Goal: Transaction & Acquisition: Download file/media

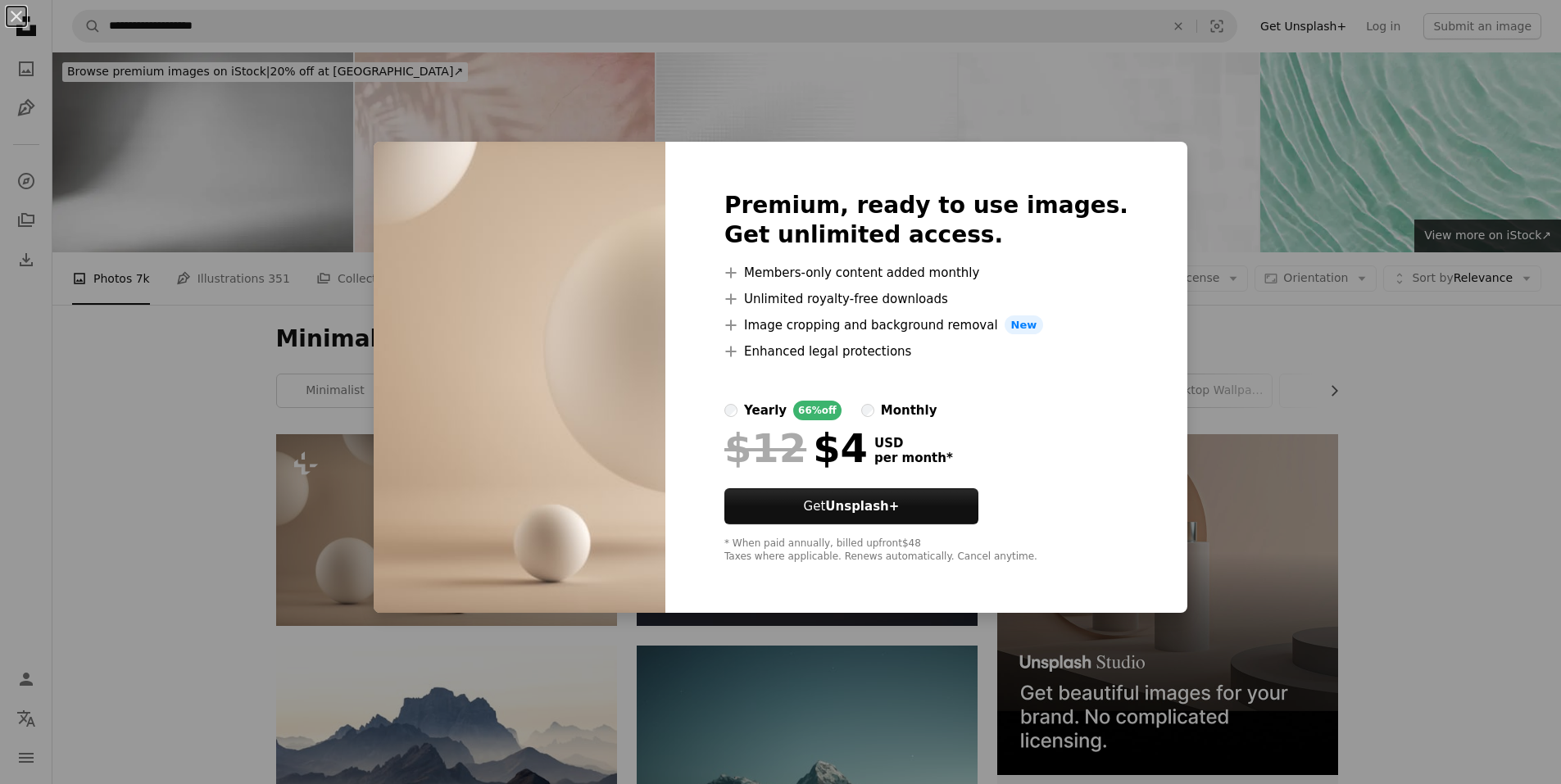
scroll to position [246, 0]
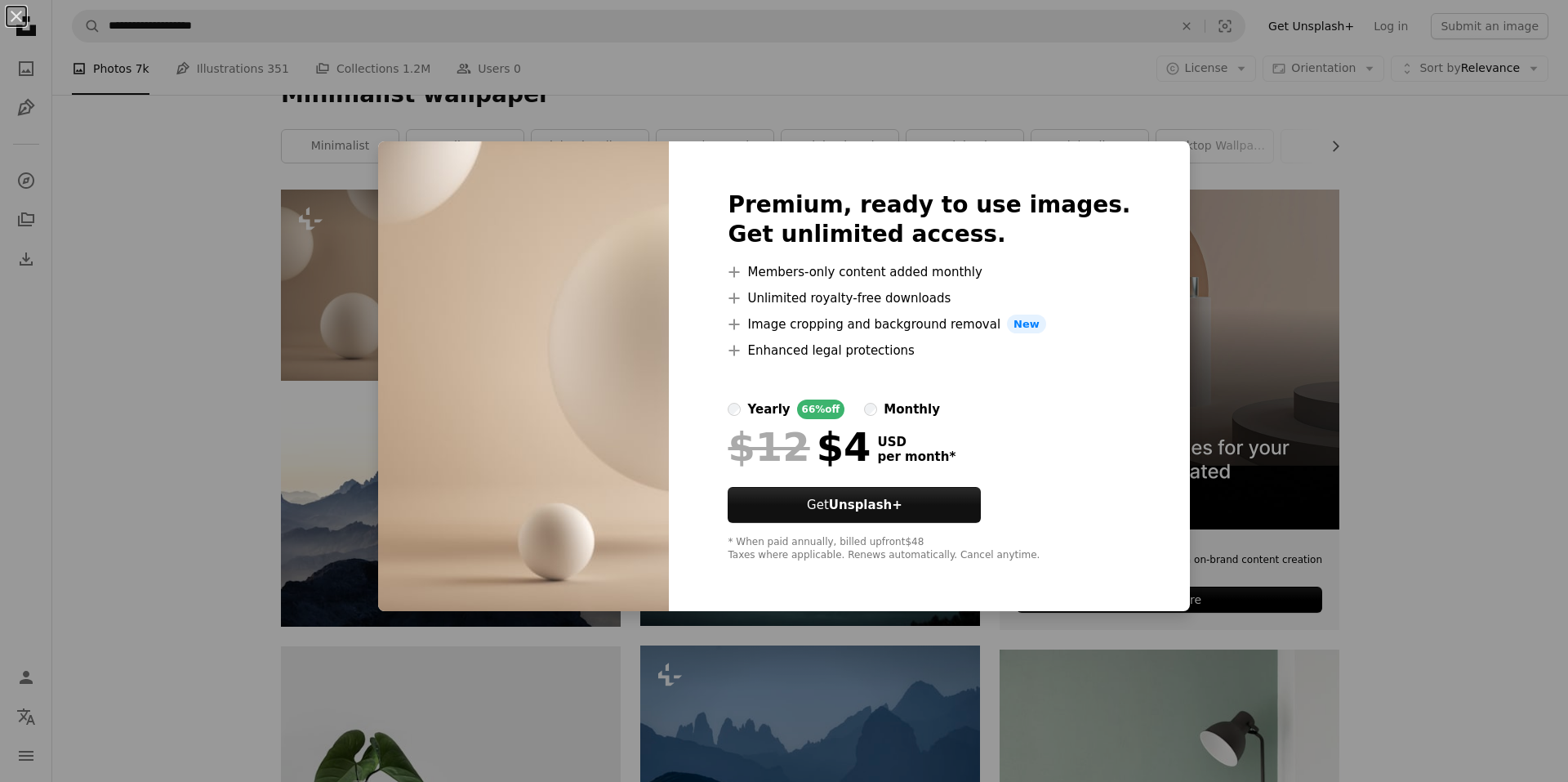
click at [1261, 166] on div "An X shape Premium, ready to use images. Get unlimited access. A plus sign Memb…" at bounding box center [784, 391] width 1568 height 782
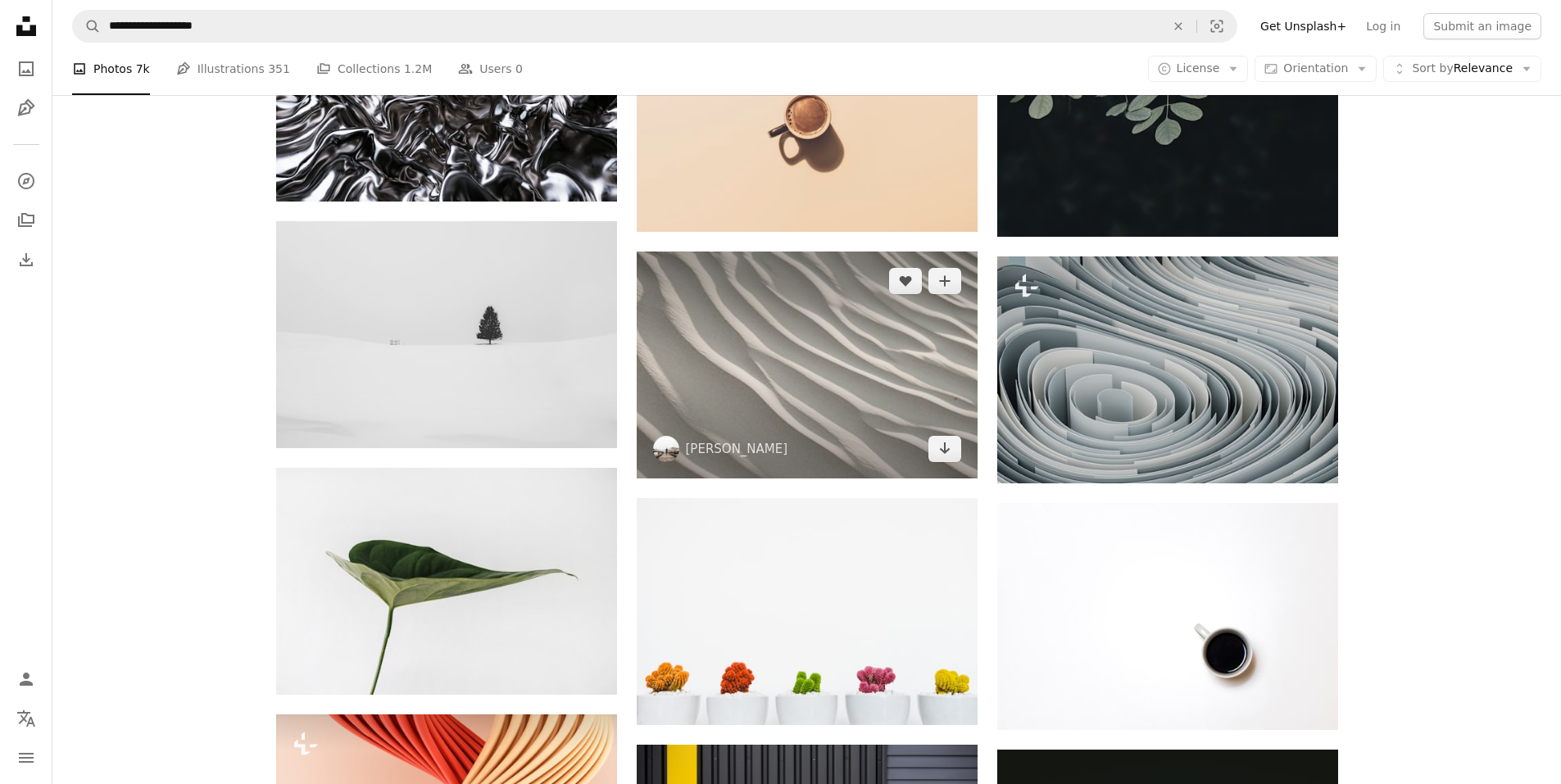
scroll to position [1146, 0]
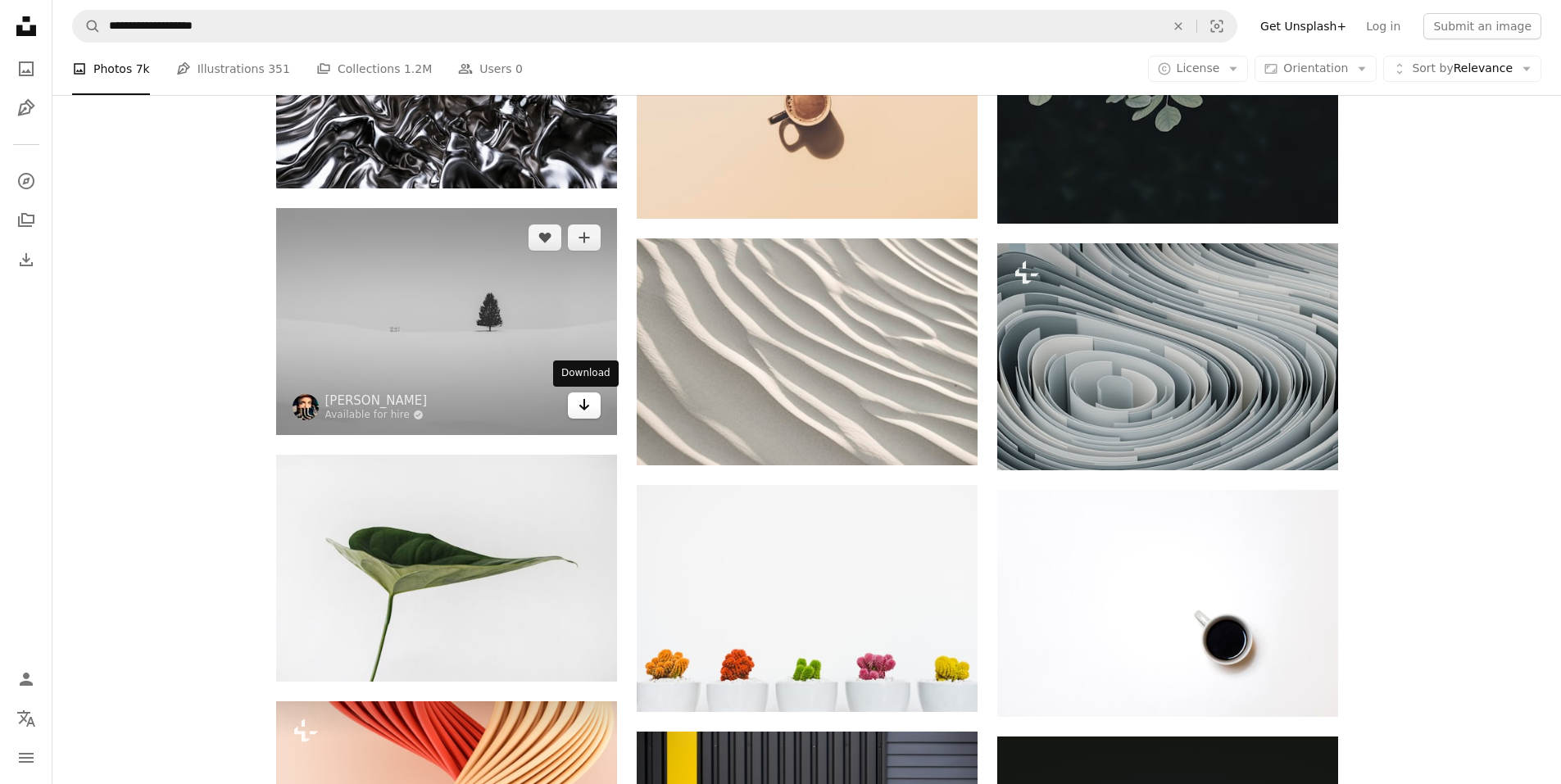
click at [594, 407] on link "Arrow pointing down" at bounding box center [584, 405] width 33 height 26
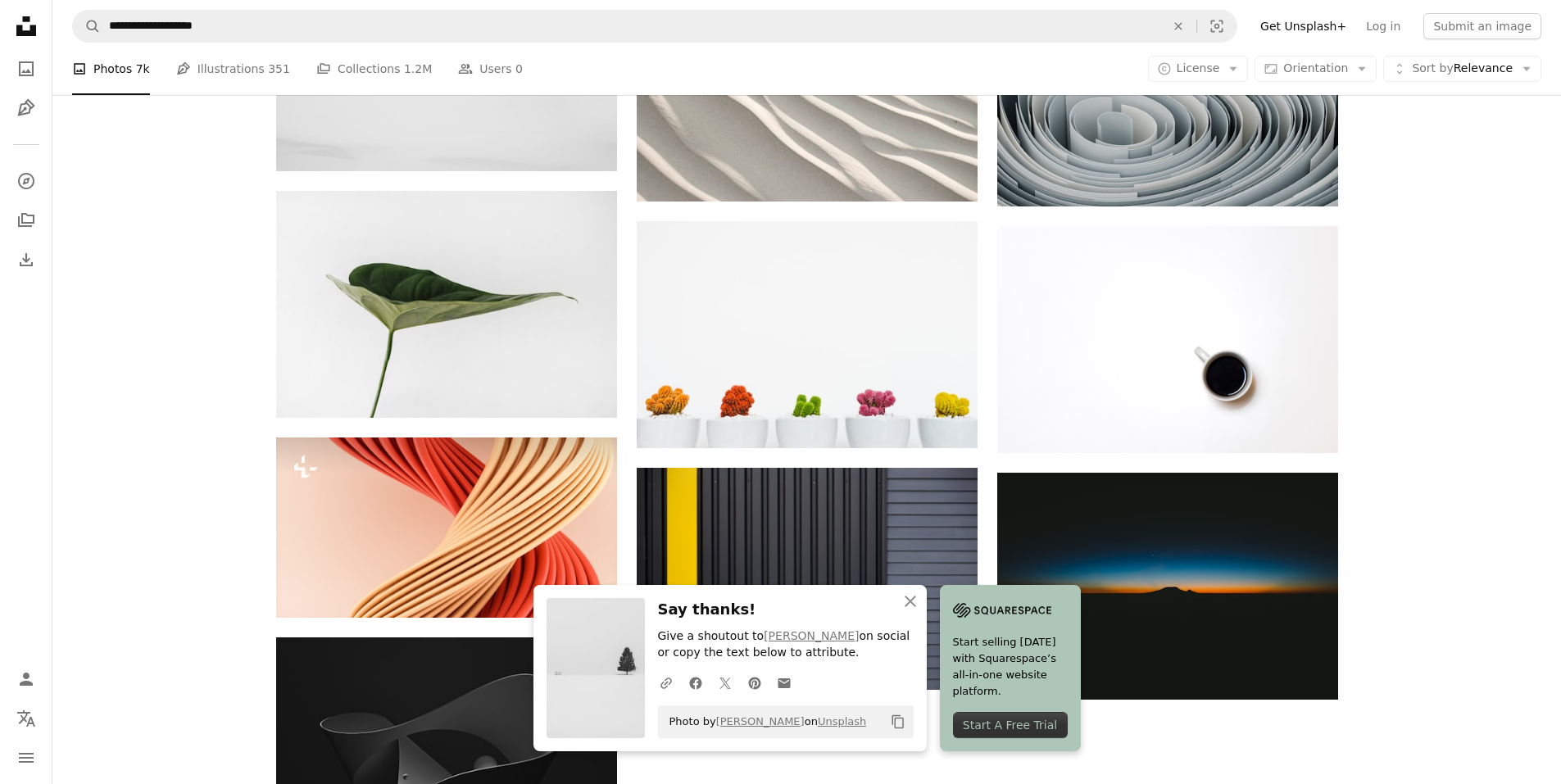
scroll to position [1556, 0]
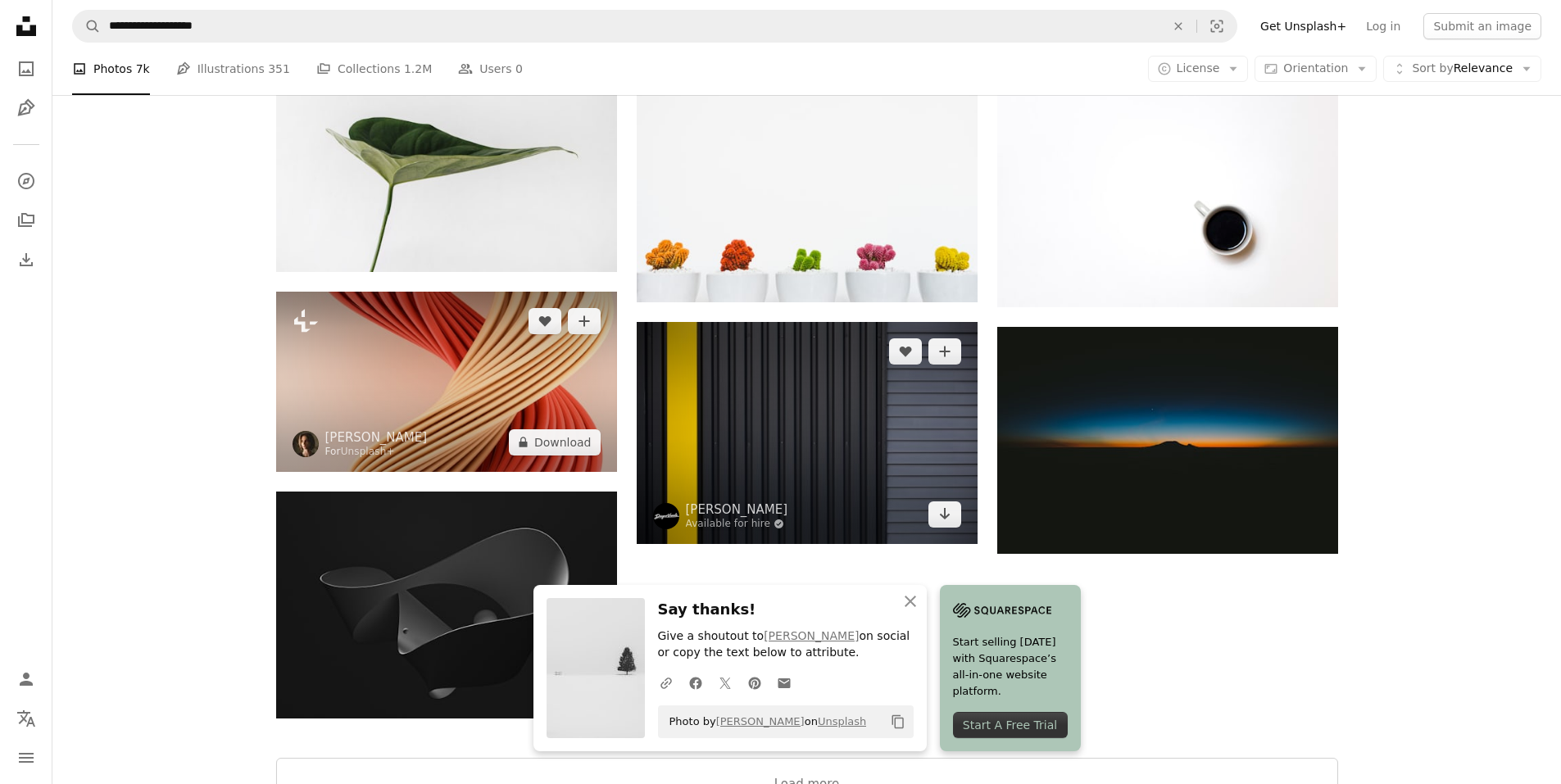
drag, startPoint x: 568, startPoint y: 446, endPoint x: 663, endPoint y: 416, distance: 99.6
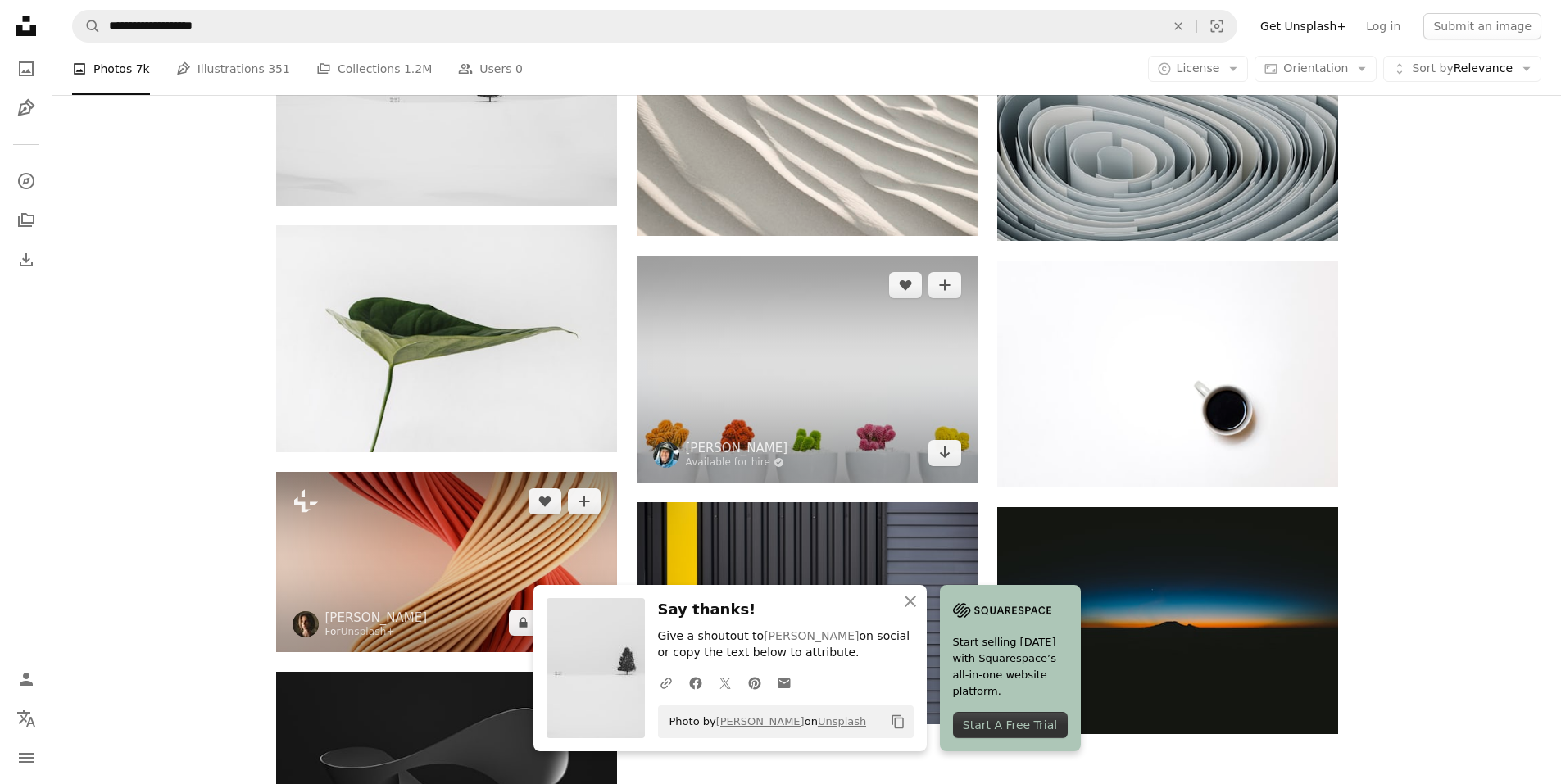
scroll to position [1392, 0]
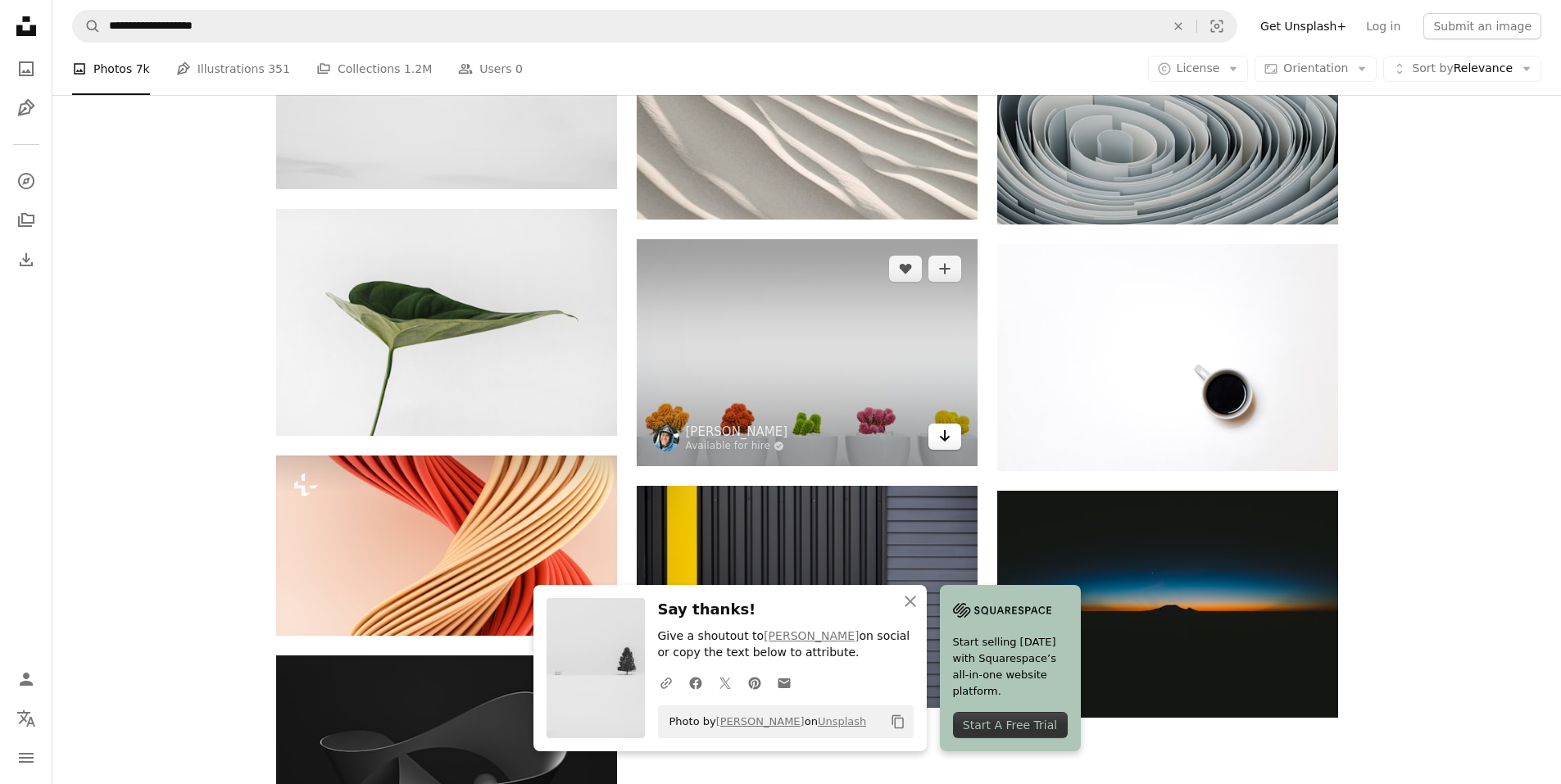
click at [946, 436] on icon "Arrow pointing down" at bounding box center [944, 436] width 13 height 20
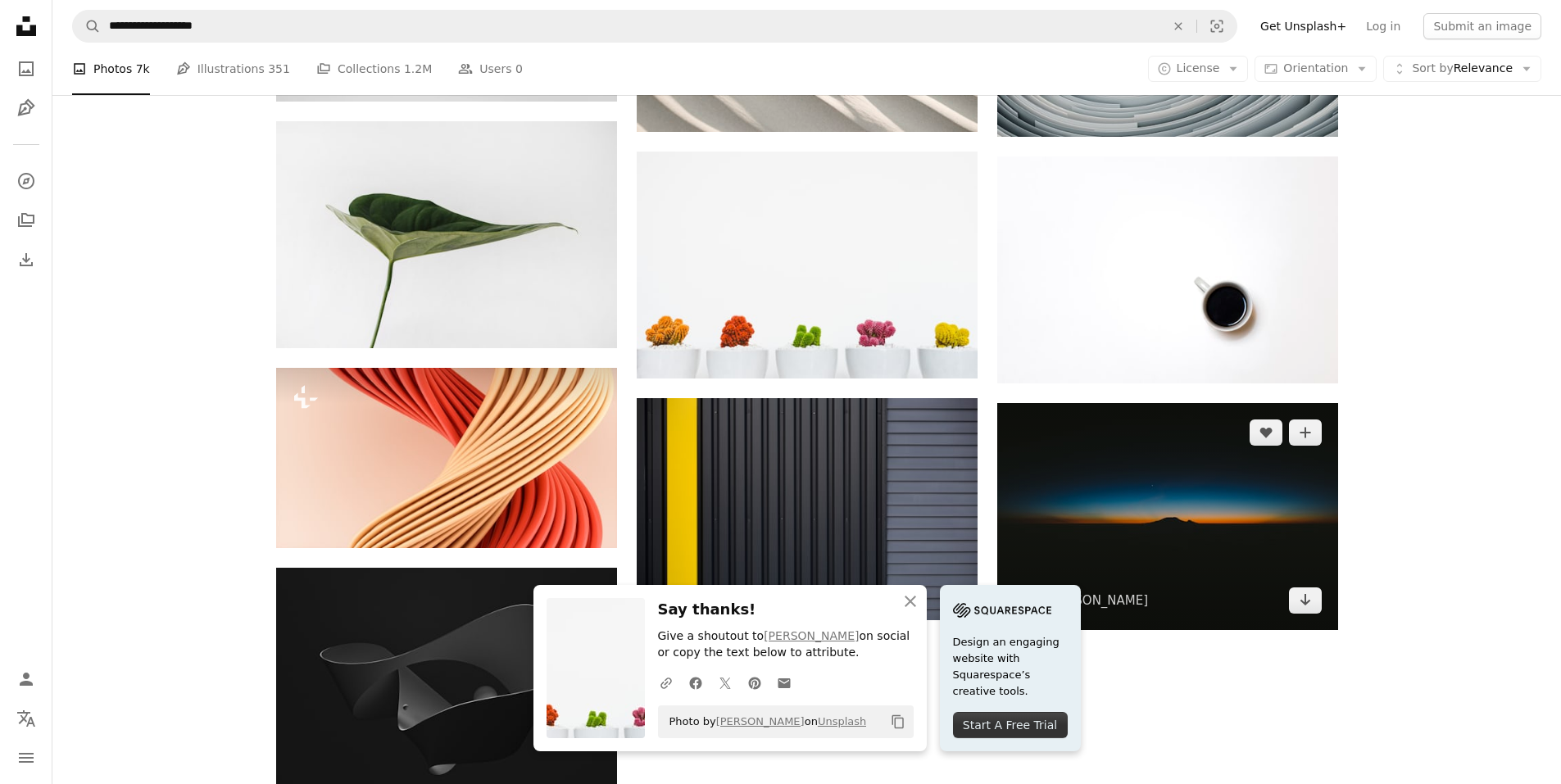
scroll to position [1802, 0]
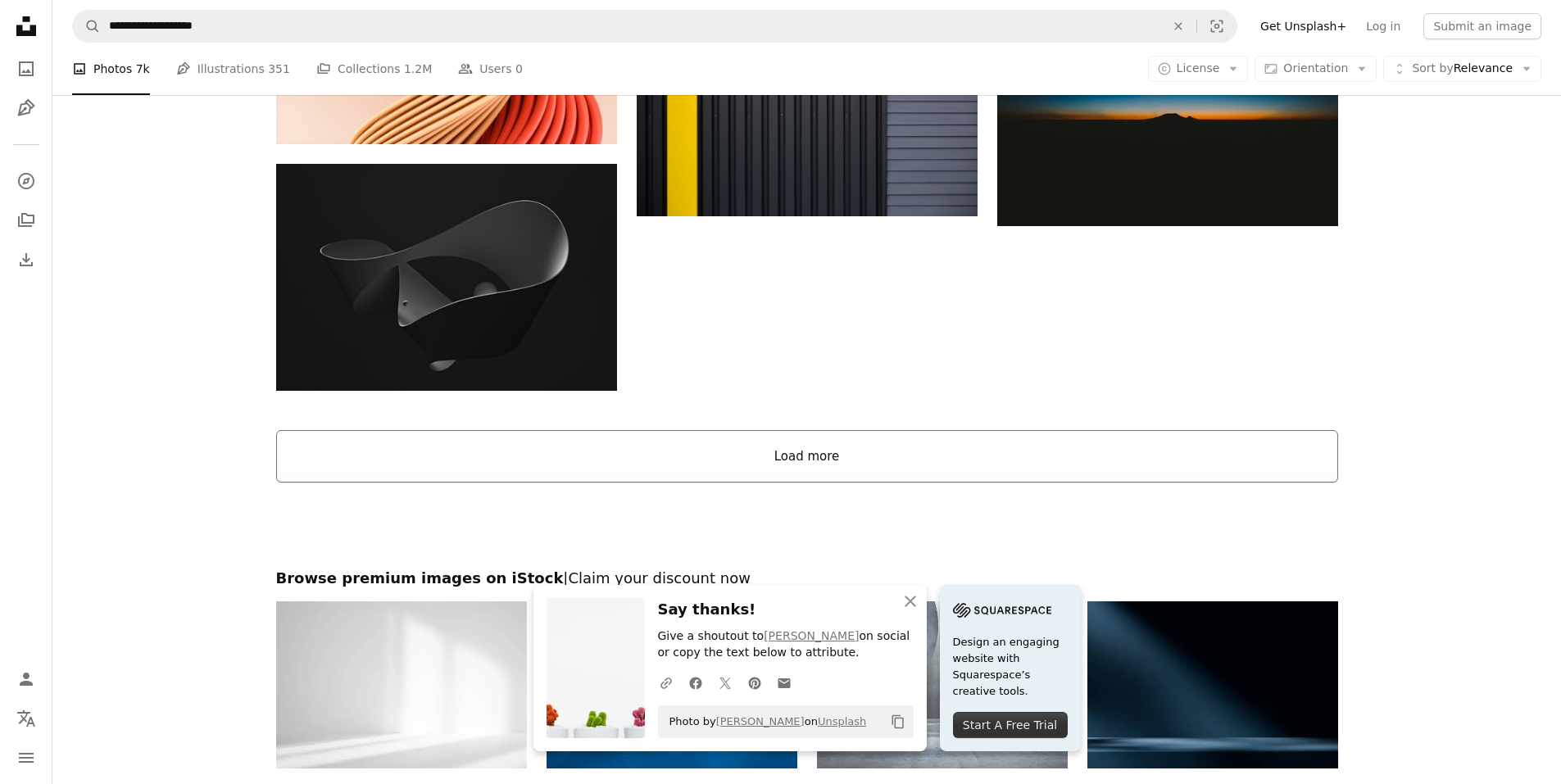
click at [760, 443] on button "Load more" at bounding box center [807, 456] width 1063 height 53
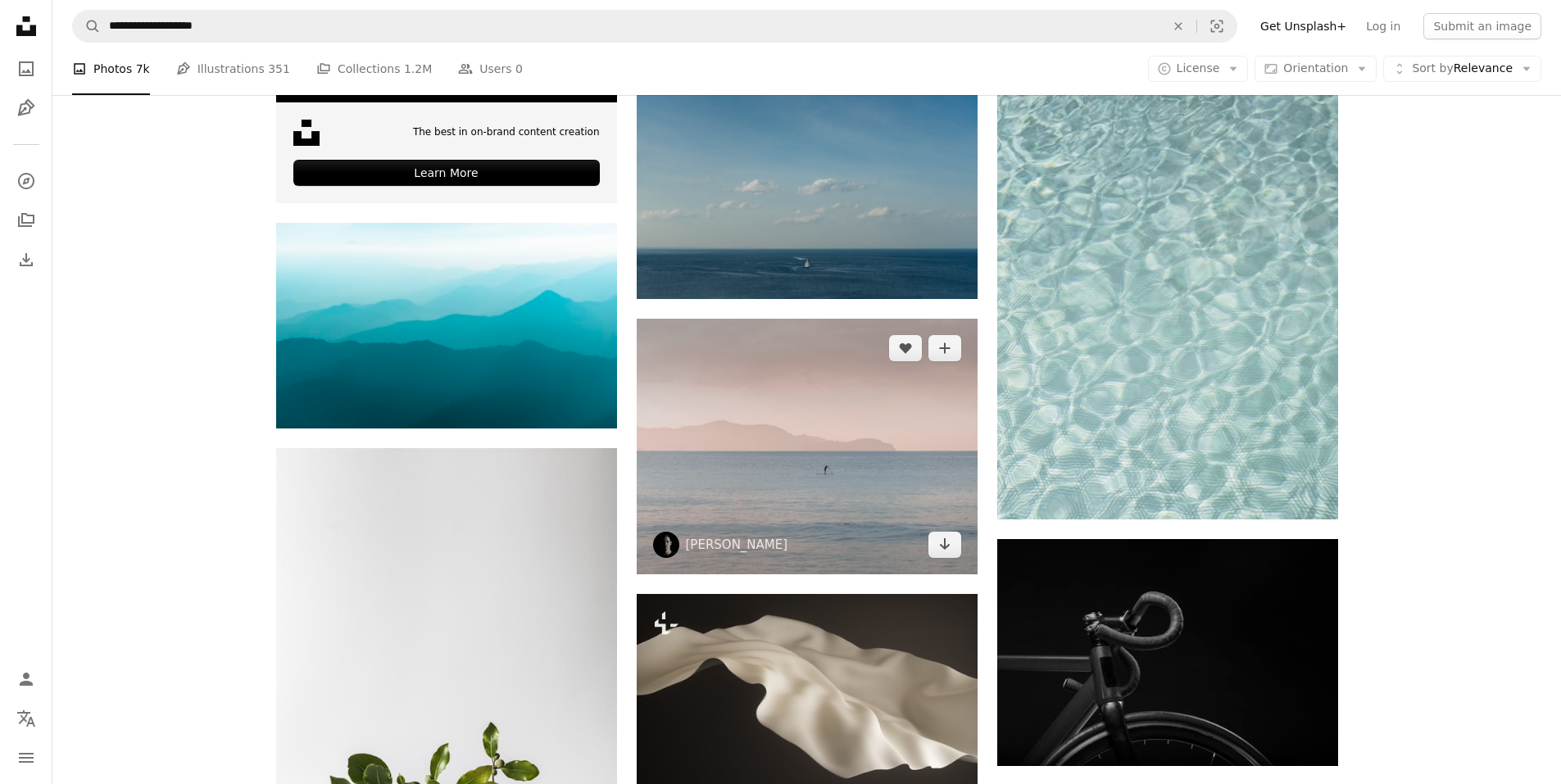
scroll to position [2779, 0]
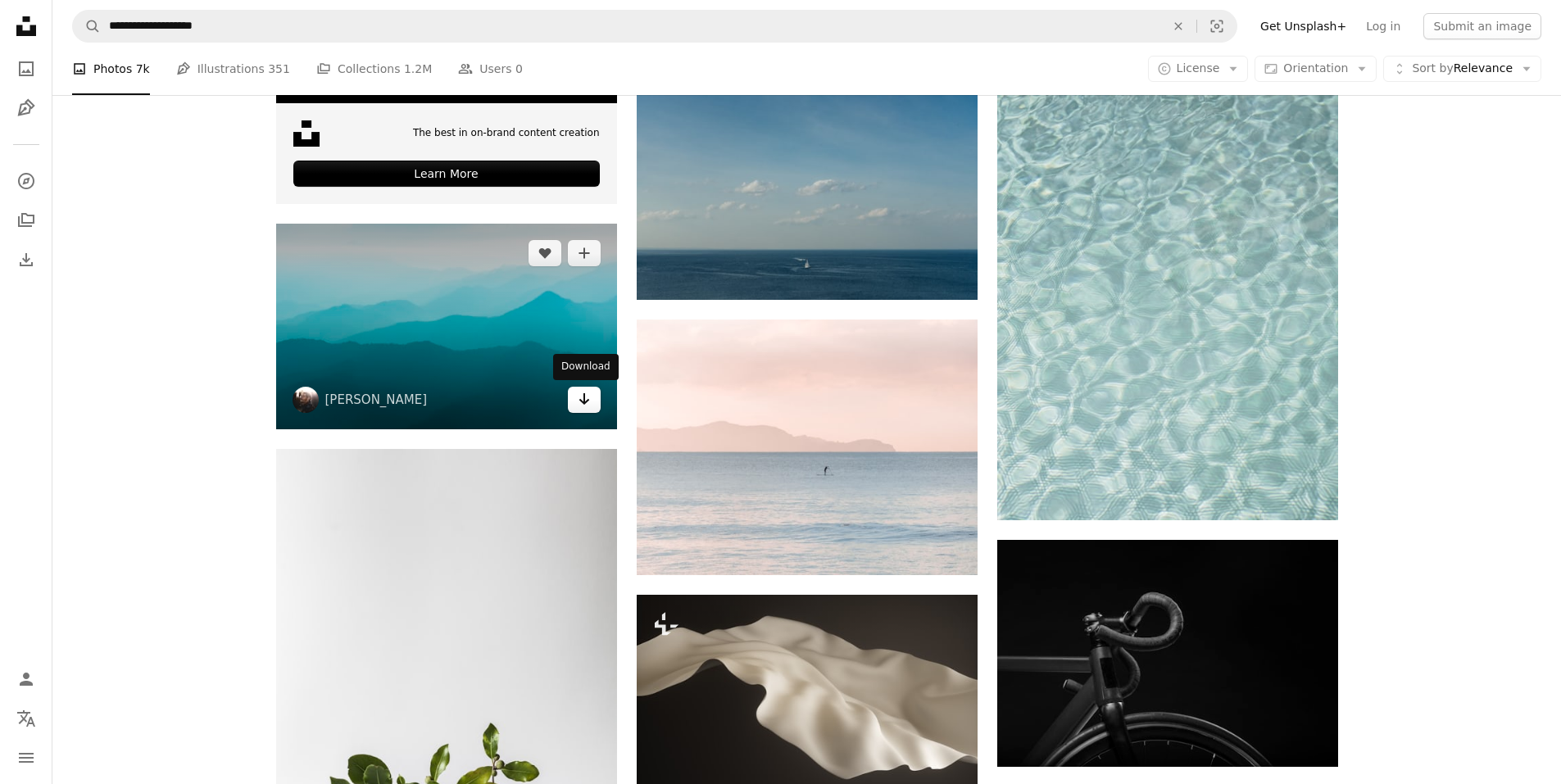
click at [594, 405] on link "Arrow pointing down" at bounding box center [584, 400] width 33 height 26
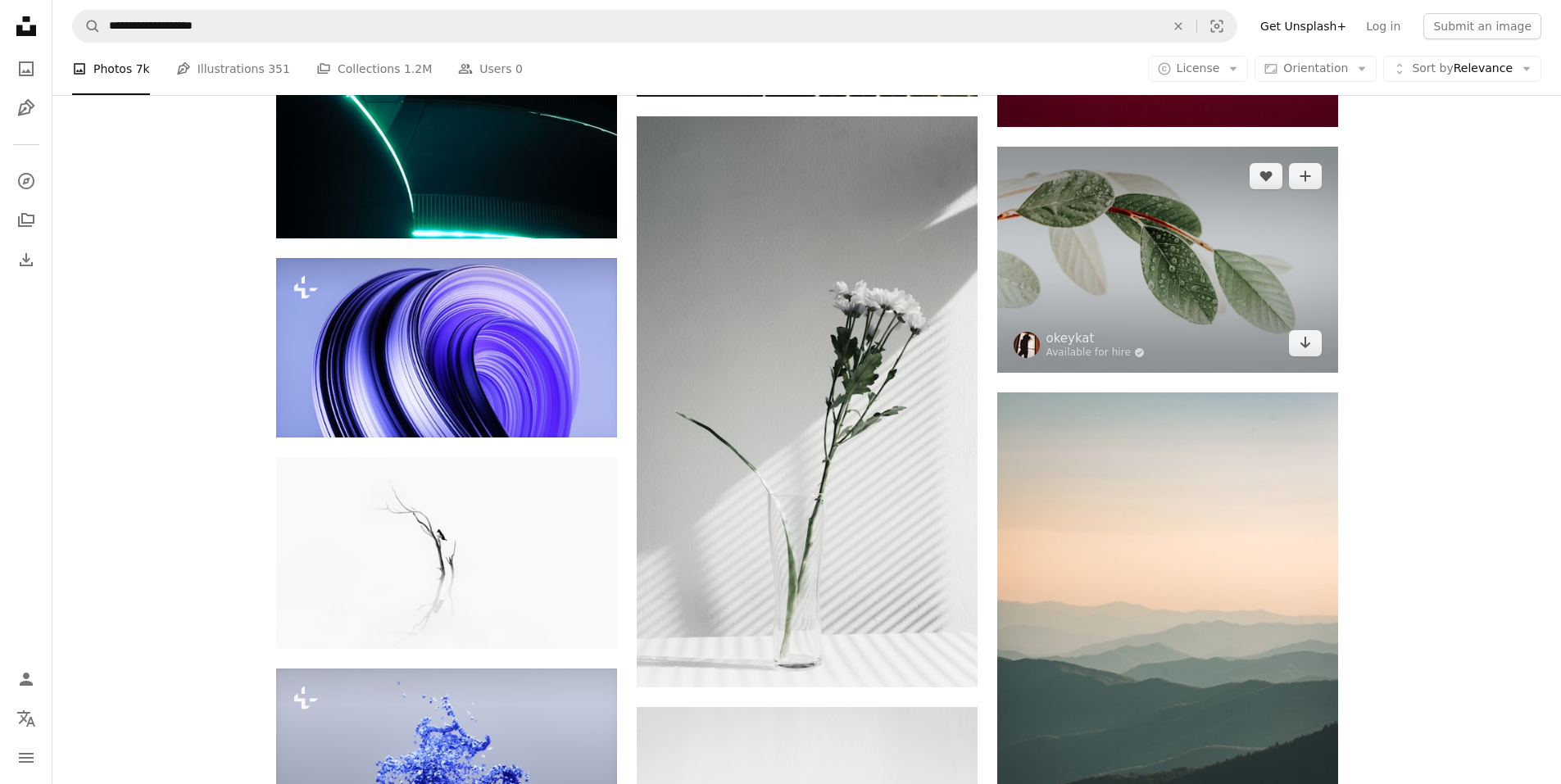
scroll to position [11215, 0]
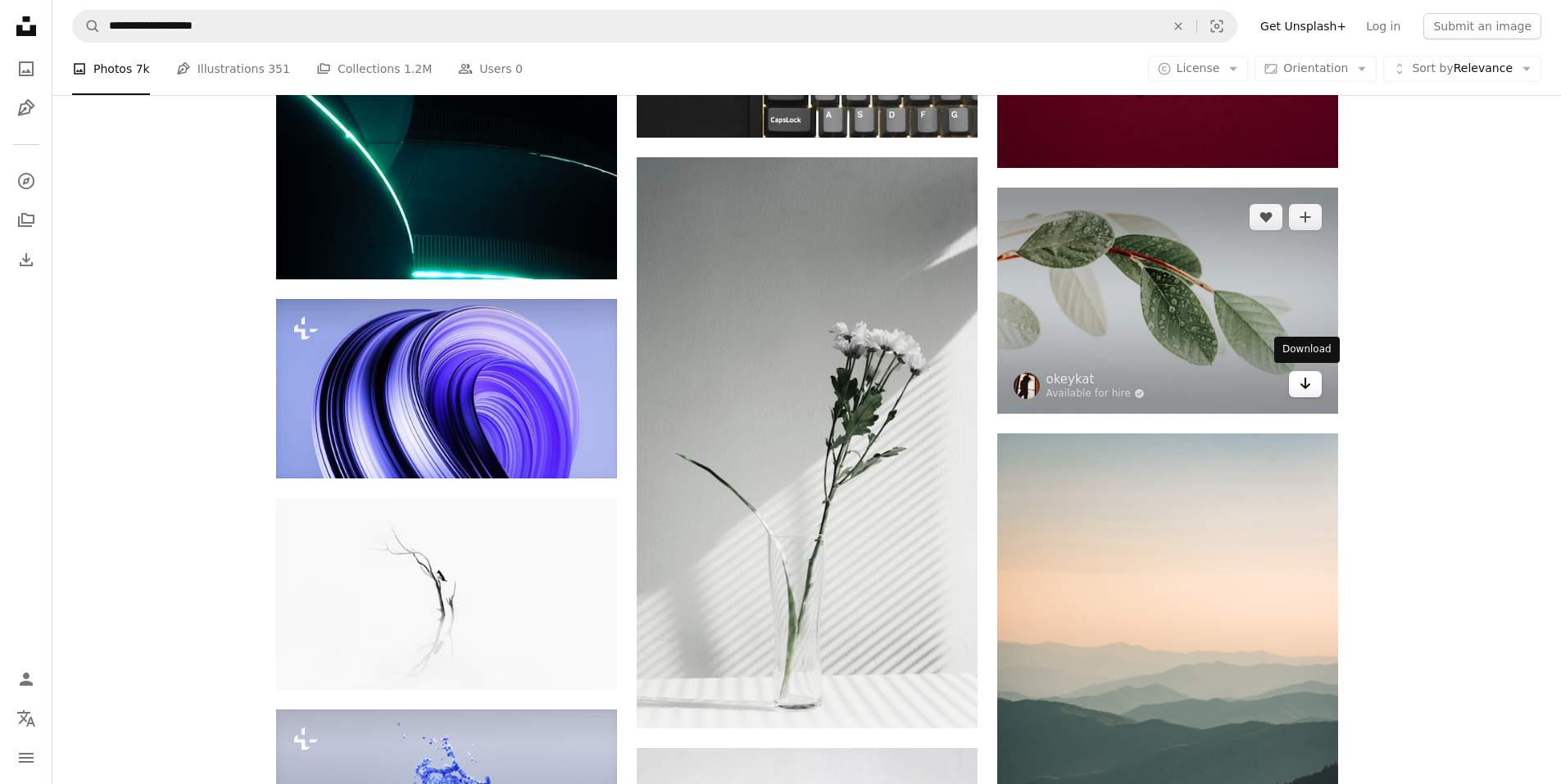
click at [1309, 386] on icon "Arrow pointing down" at bounding box center [1305, 383] width 13 height 20
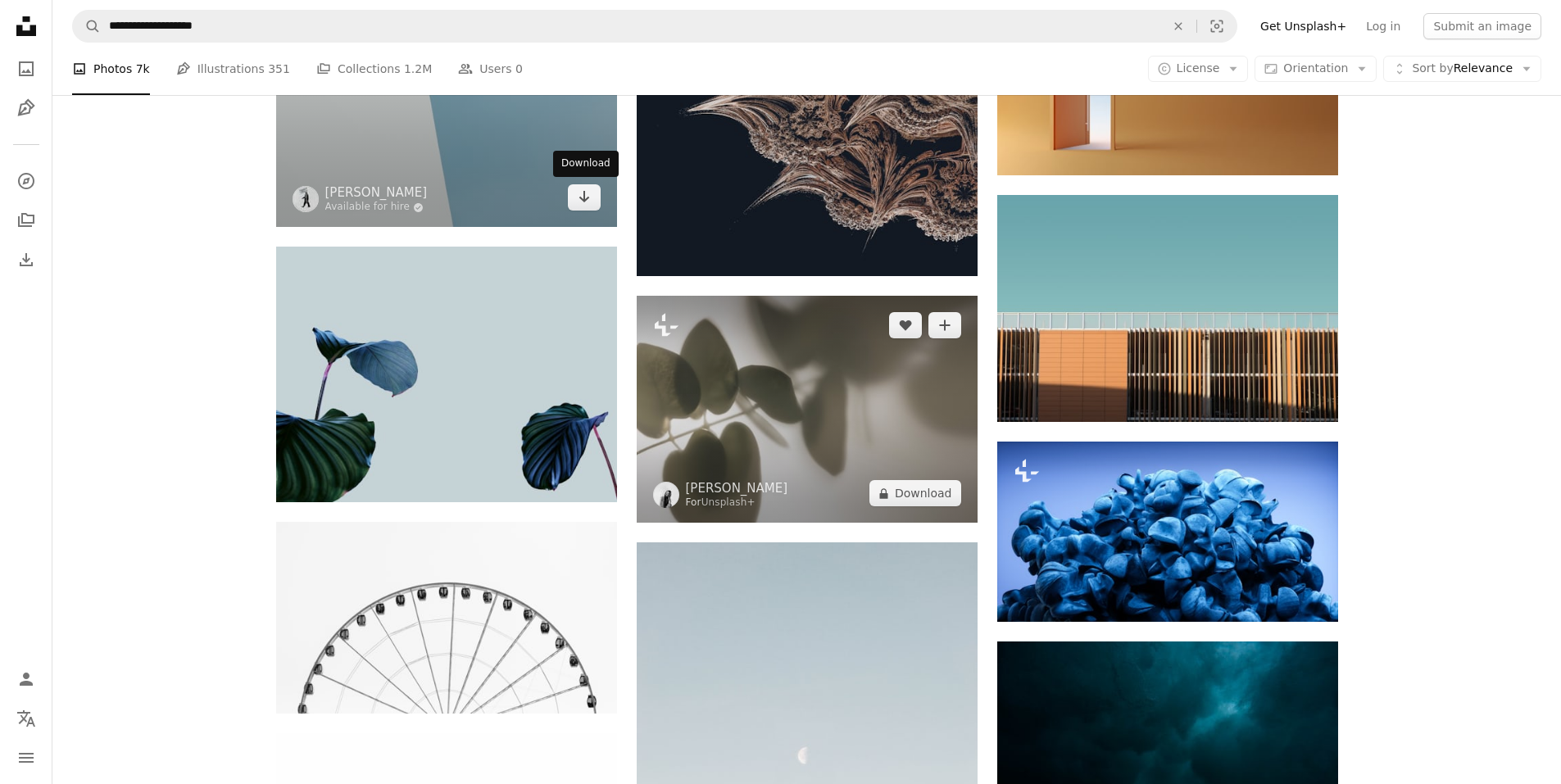
scroll to position [13672, 0]
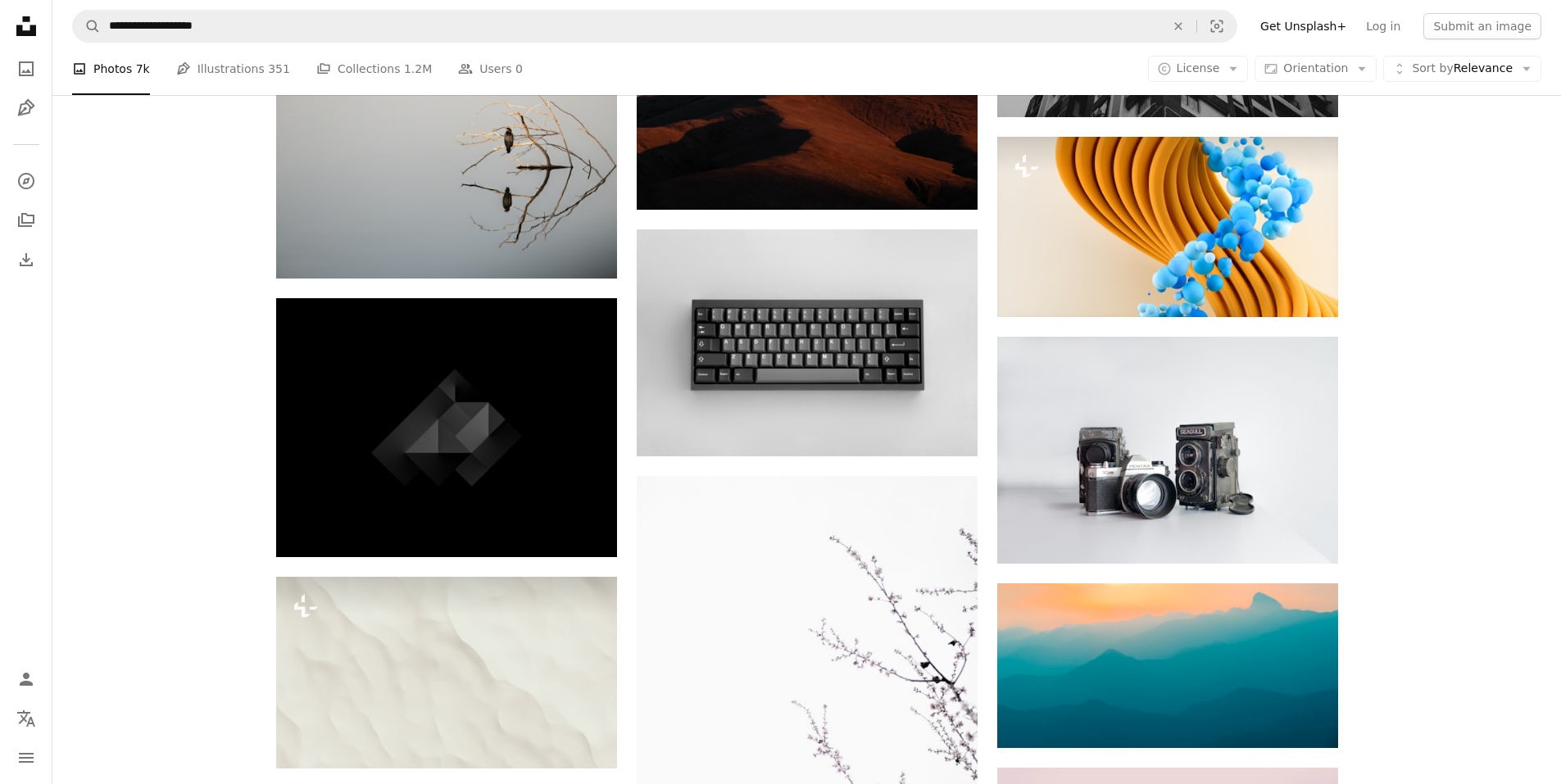
scroll to position [17932, 0]
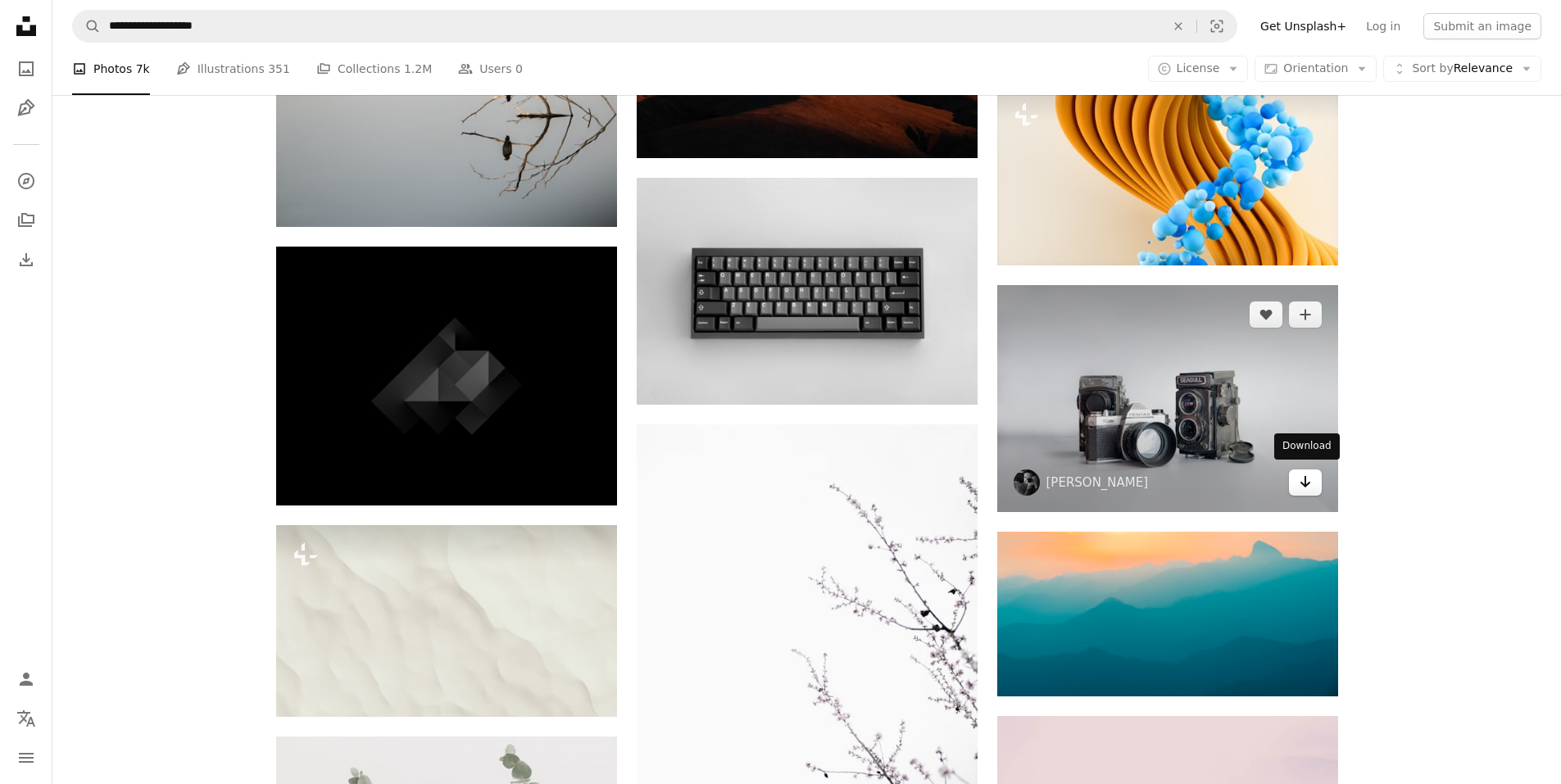
click at [1309, 480] on icon "Download" at bounding box center [1305, 482] width 11 height 12
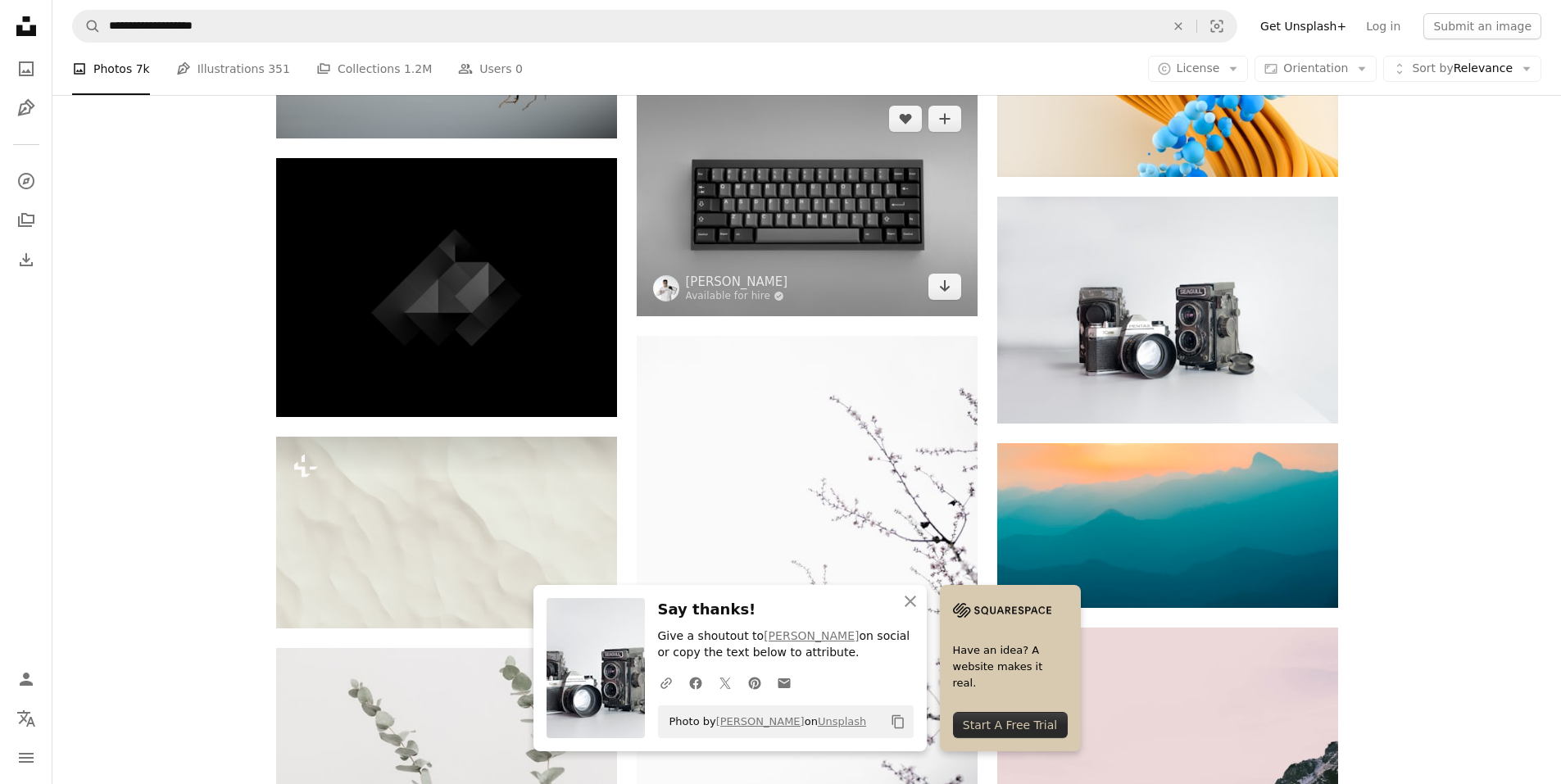
scroll to position [18013, 0]
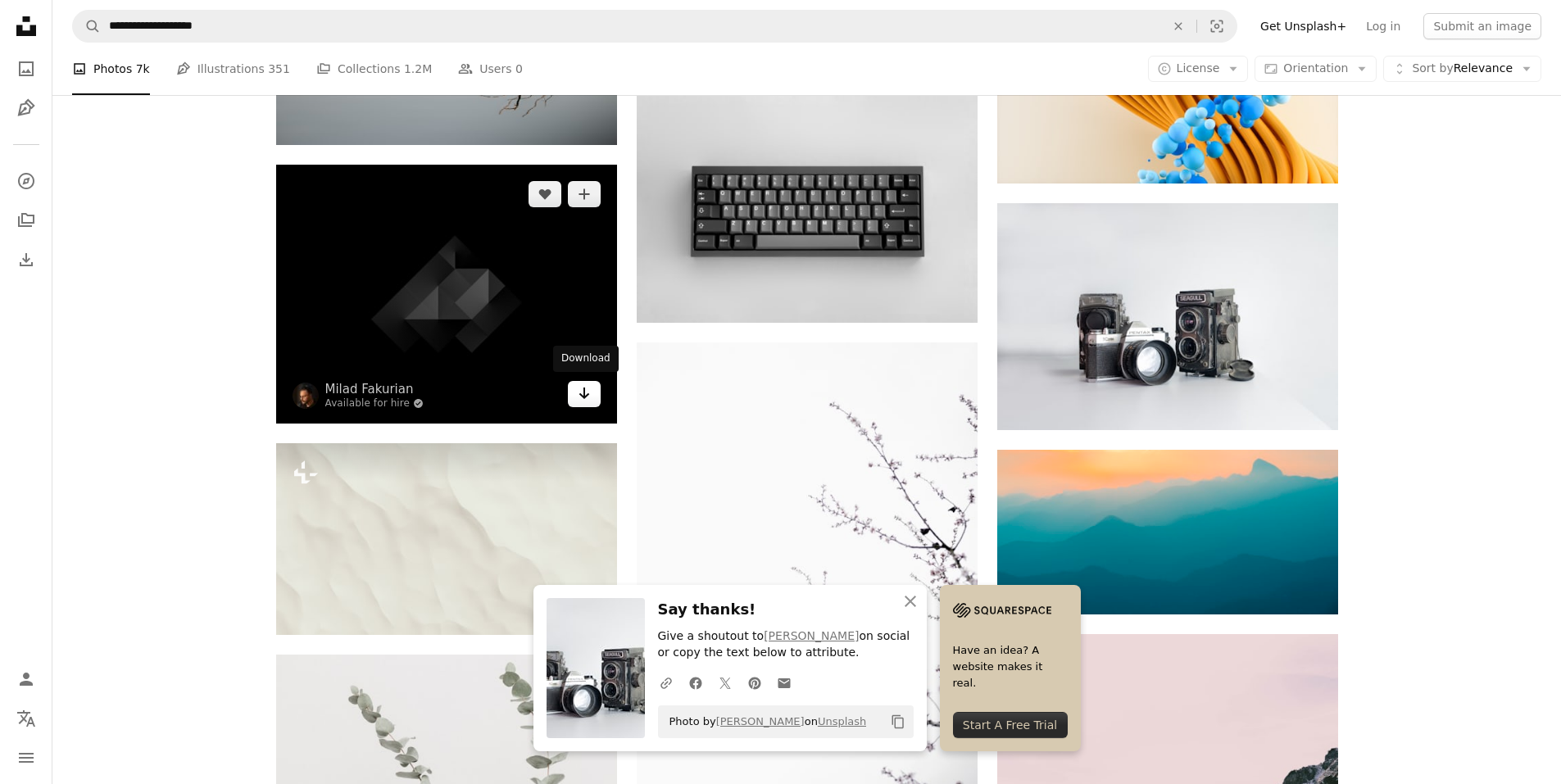
click at [588, 390] on icon "Arrow pointing down" at bounding box center [584, 393] width 13 height 20
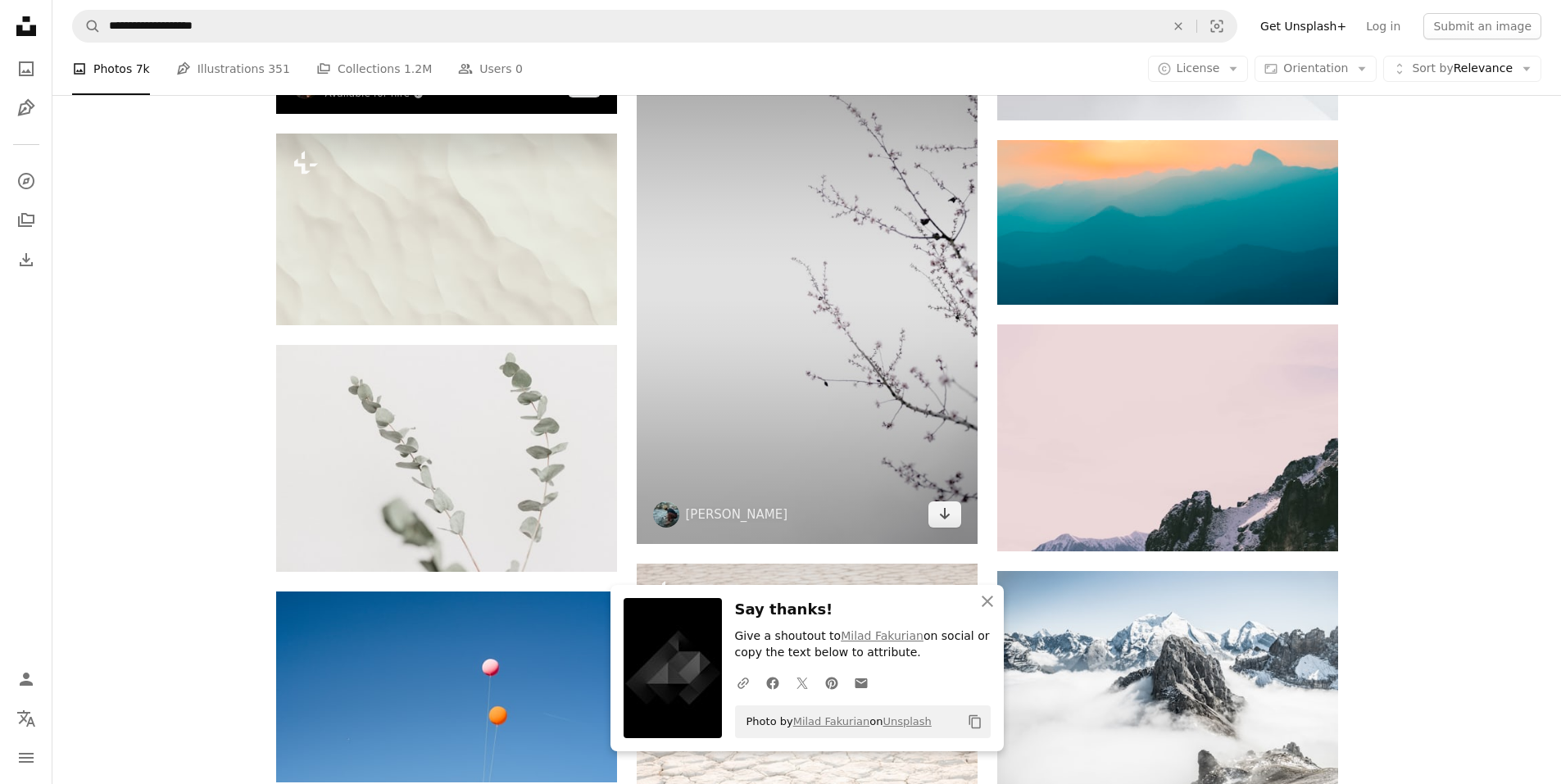
scroll to position [18504, 0]
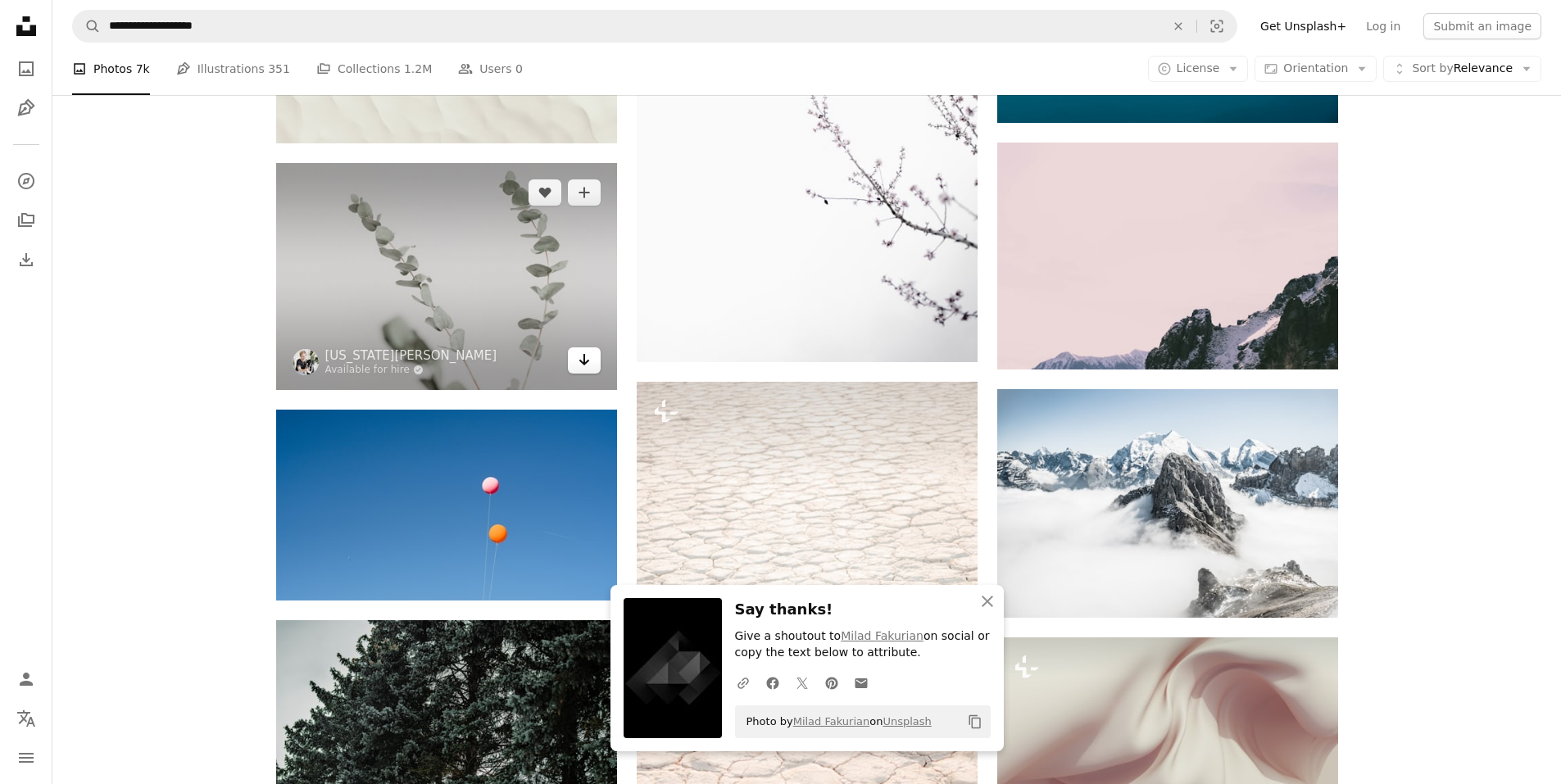
click at [588, 357] on icon "Arrow pointing down" at bounding box center [584, 359] width 13 height 20
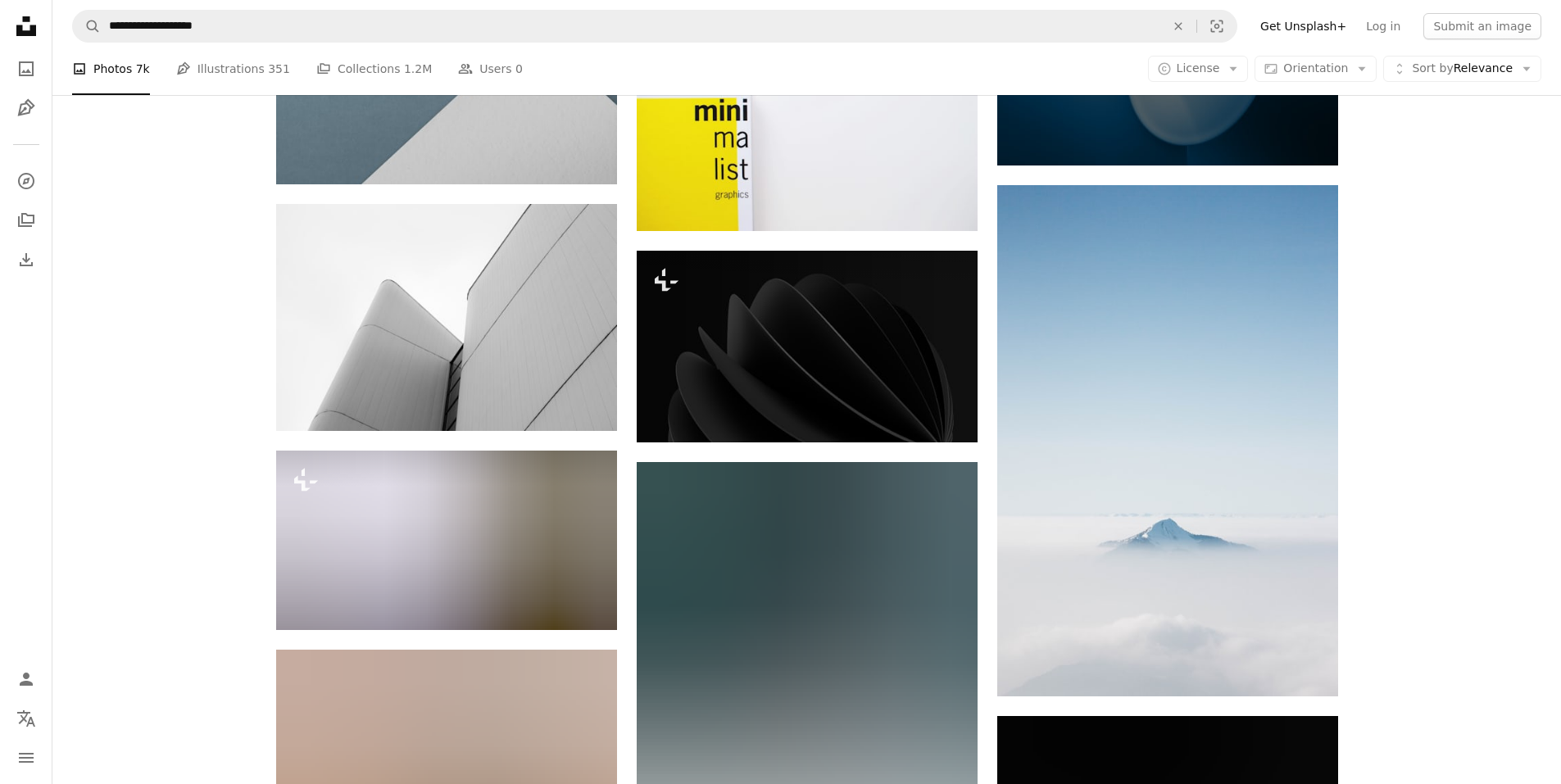
scroll to position [19376, 0]
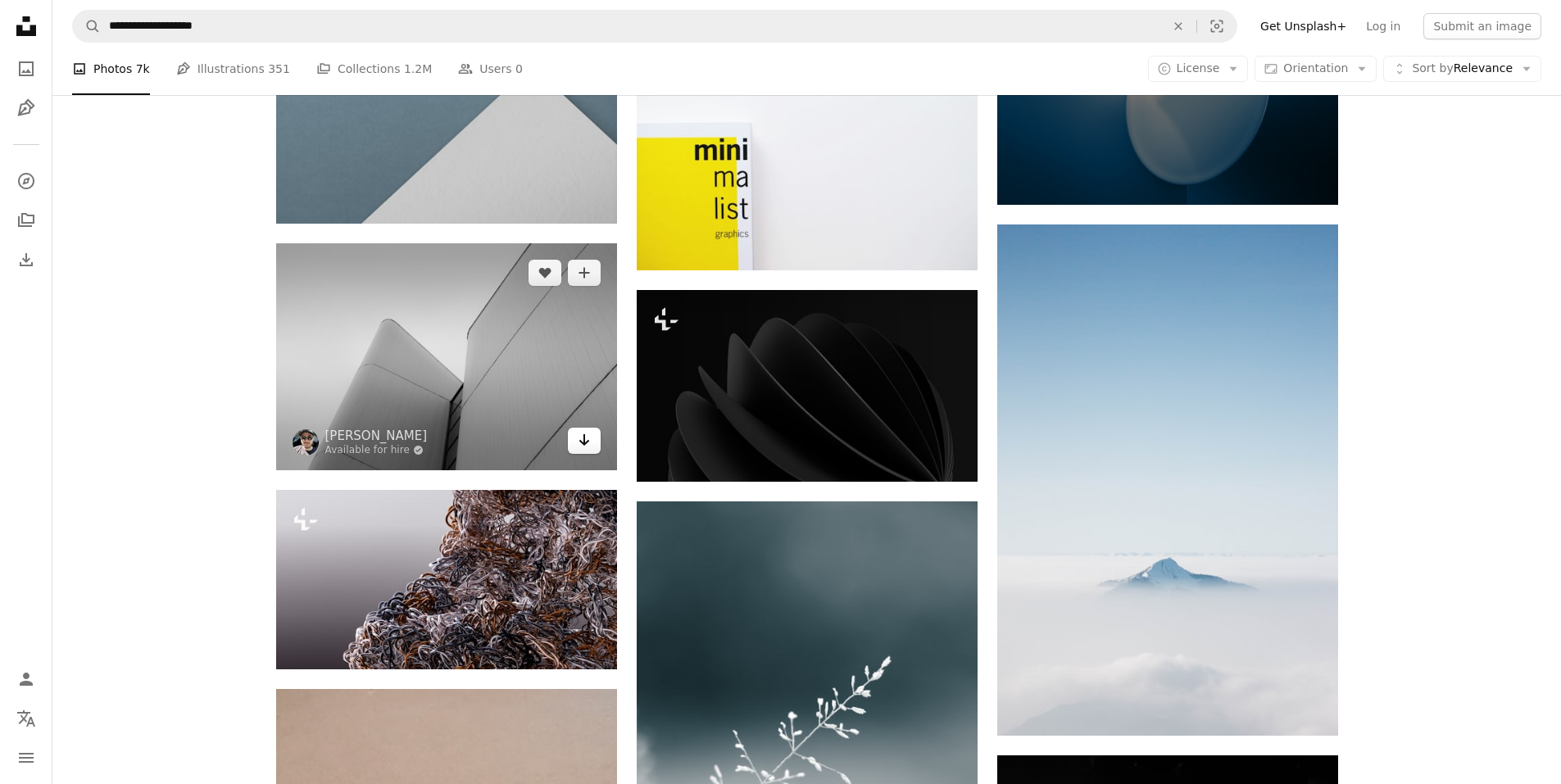
click at [580, 434] on icon "Arrow pointing down" at bounding box center [584, 440] width 13 height 20
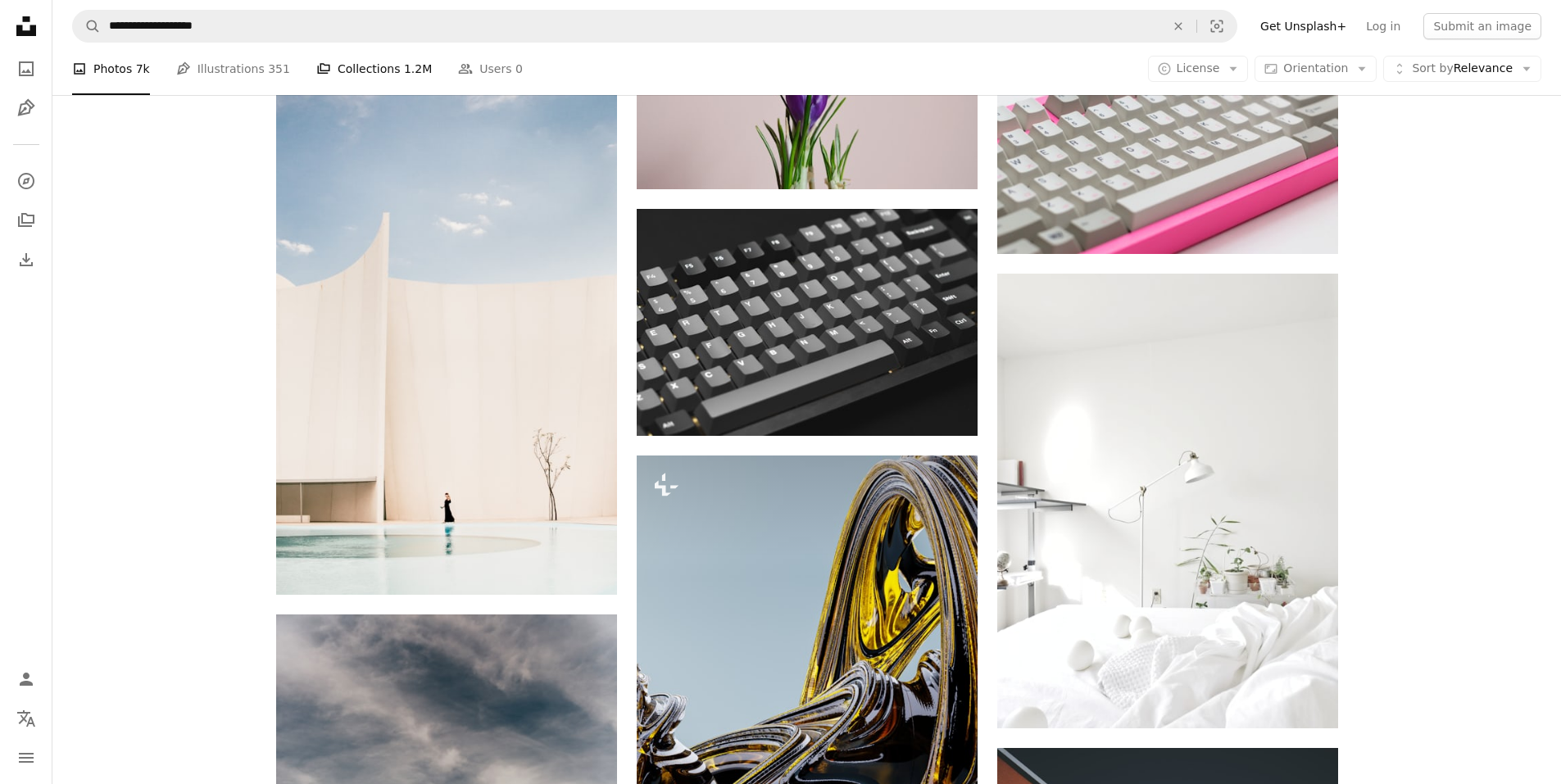
scroll to position [35839, 0]
